Goal: Find specific page/section: Find specific page/section

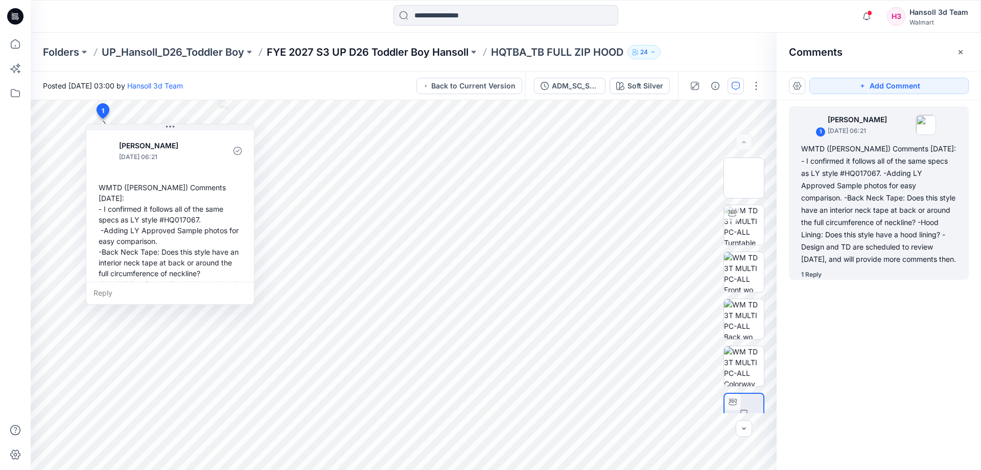
click at [430, 58] on p "FYE 2027 S3 UP D26 Toddler Boy Hansoll" at bounding box center [368, 52] width 202 height 14
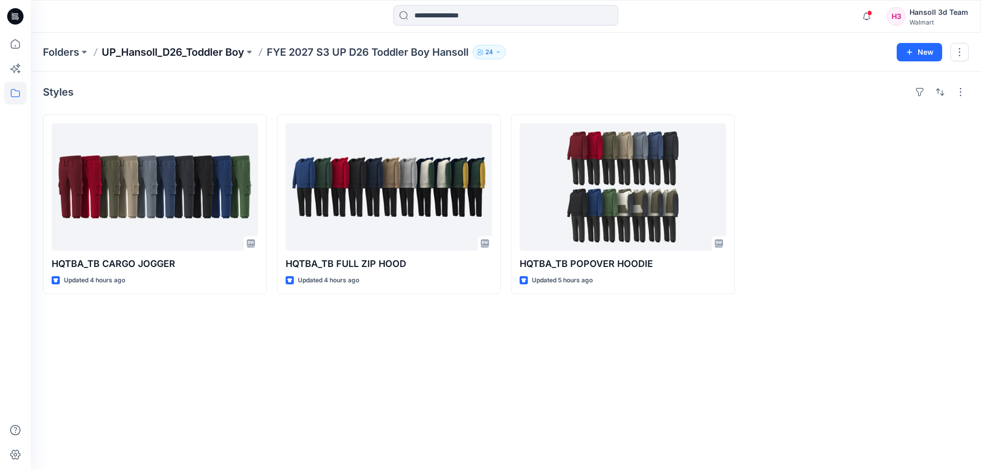
click at [148, 53] on p "UP_Hansoll_D26_Toddler Boy" at bounding box center [173, 52] width 143 height 14
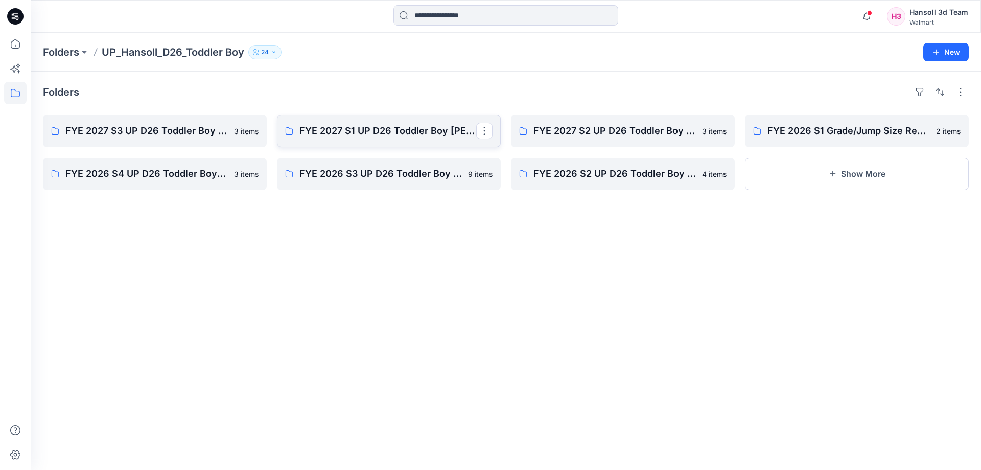
click at [377, 120] on link "FYE 2027 S1 UP D26 Toddler Boy [PERSON_NAME]" at bounding box center [389, 130] width 224 height 33
